Goal: Navigation & Orientation: Find specific page/section

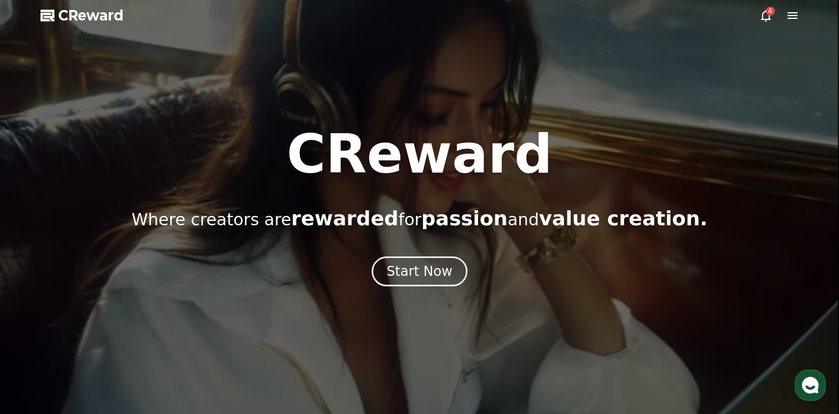
click at [763, 12] on icon at bounding box center [766, 16] width 10 height 12
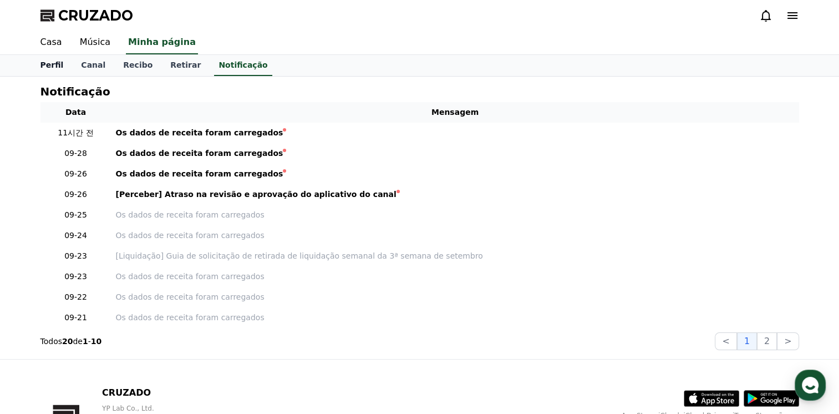
click at [52, 63] on font "Perfil" at bounding box center [51, 64] width 23 height 9
select select "**********"
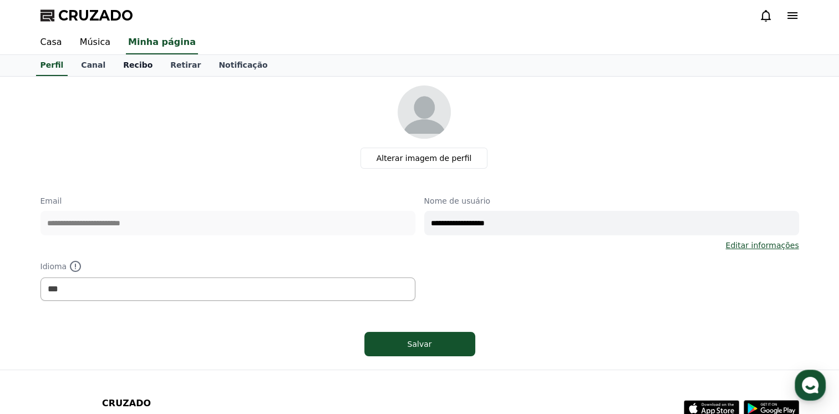
click at [123, 64] on font "Recibo" at bounding box center [137, 64] width 29 height 9
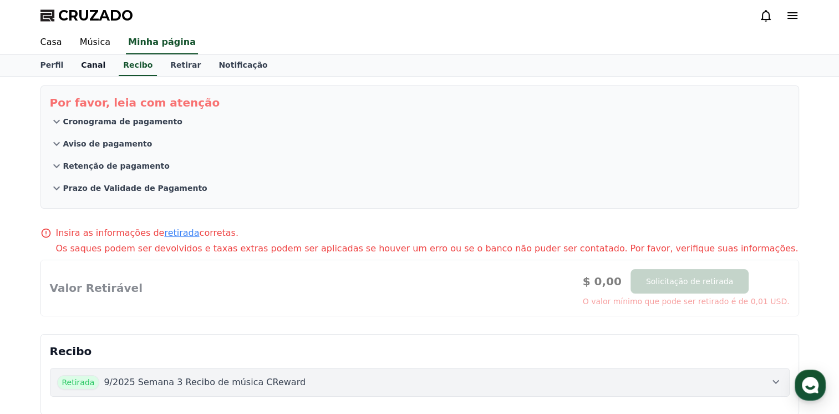
click at [89, 63] on font "Canal" at bounding box center [93, 64] width 24 height 9
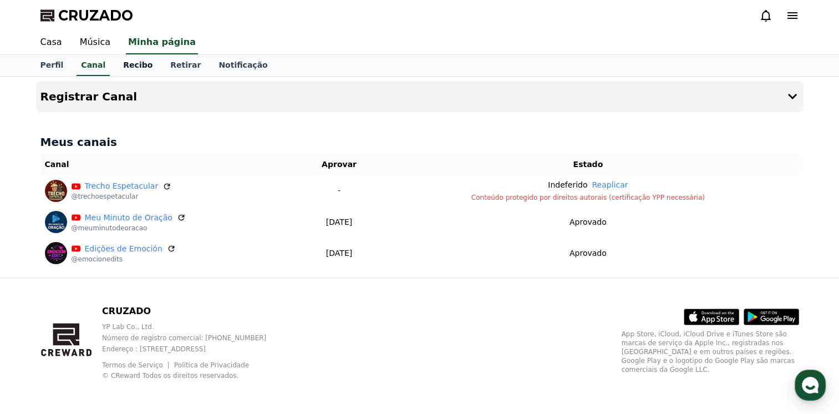
click at [123, 69] on font "Recibo" at bounding box center [137, 64] width 29 height 9
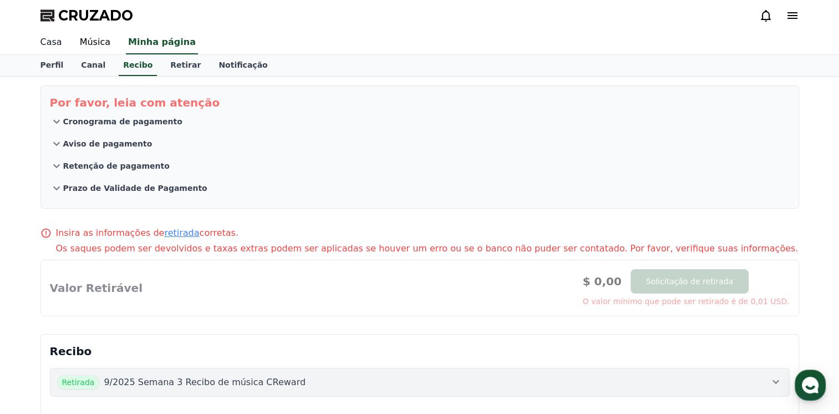
click at [52, 45] on link "Casa" at bounding box center [51, 42] width 39 height 23
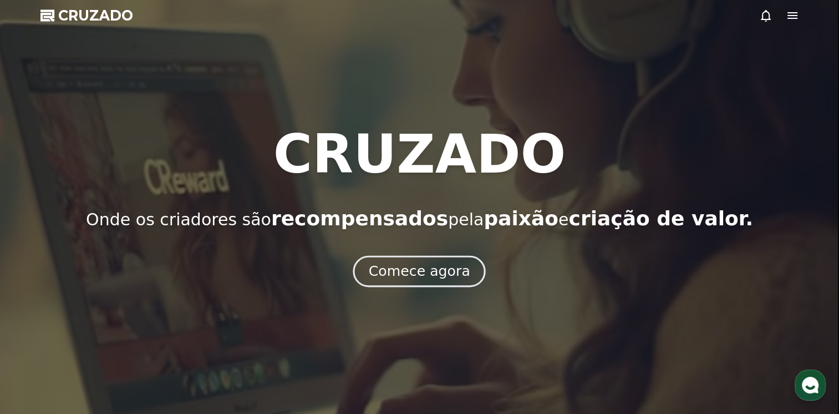
click at [424, 268] on font "Comece agora" at bounding box center [419, 271] width 101 height 16
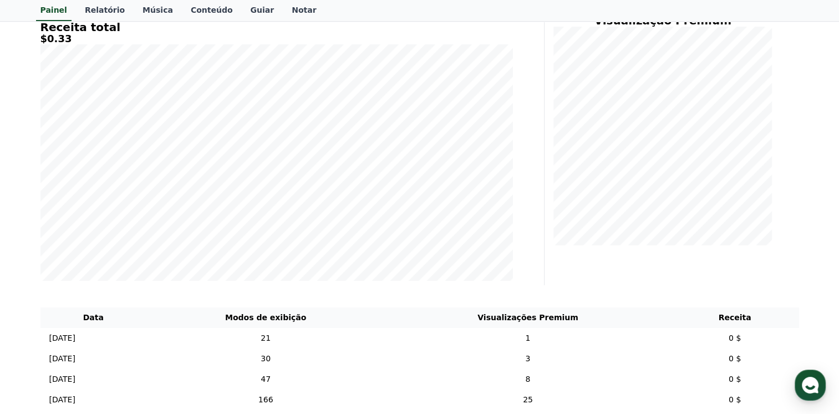
scroll to position [131, 0]
